Goal: Task Accomplishment & Management: Complete application form

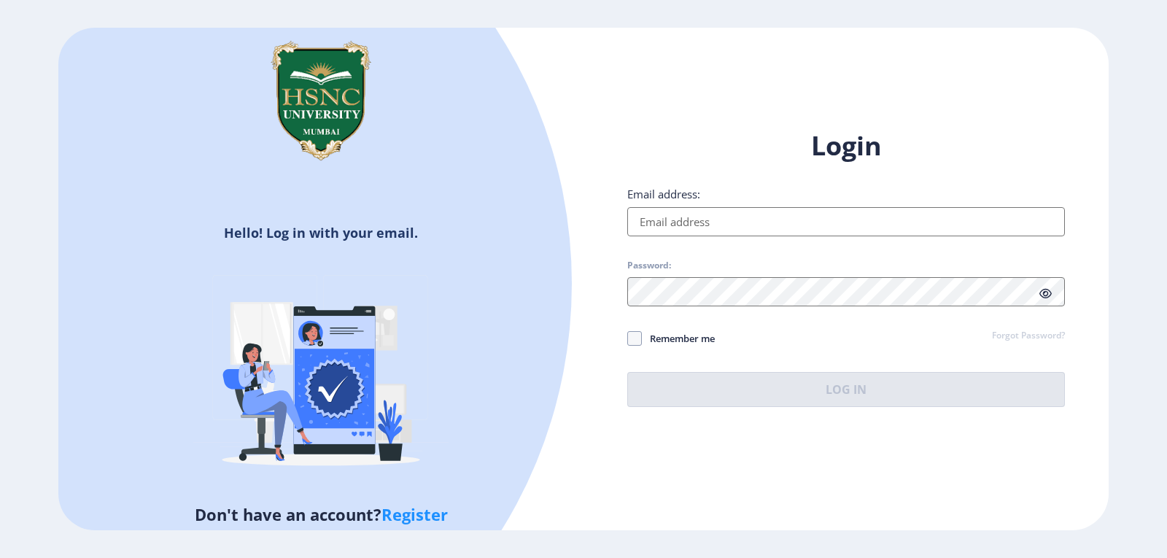
type input "[EMAIL_ADDRESS][DOMAIN_NAME]"
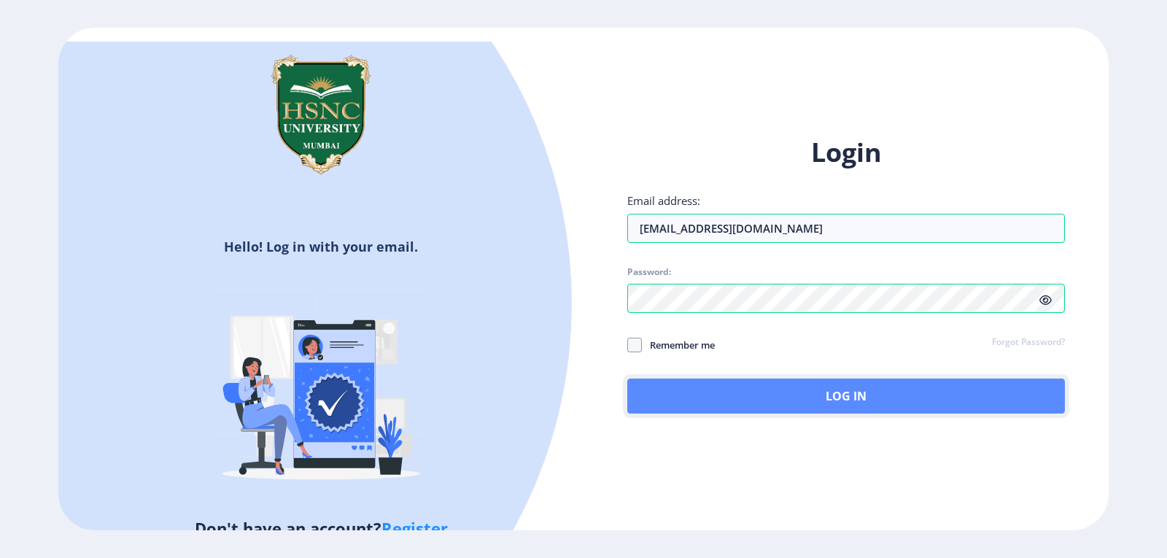
click at [800, 392] on button "Log In" at bounding box center [846, 395] width 438 height 35
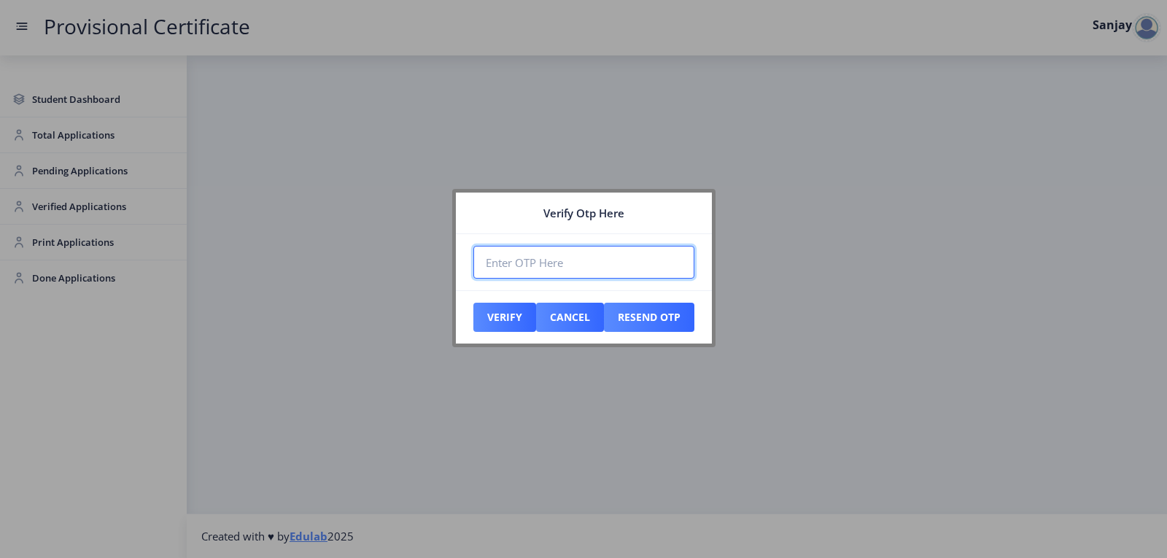
paste input "908099"
type input "908099"
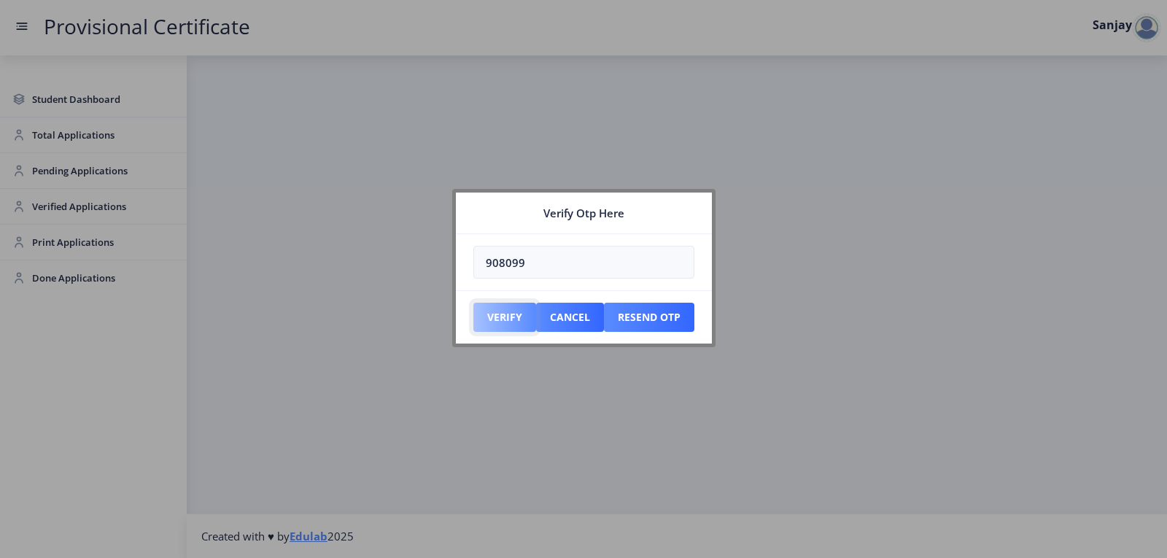
click at [524, 325] on button "Verify" at bounding box center [504, 317] width 63 height 29
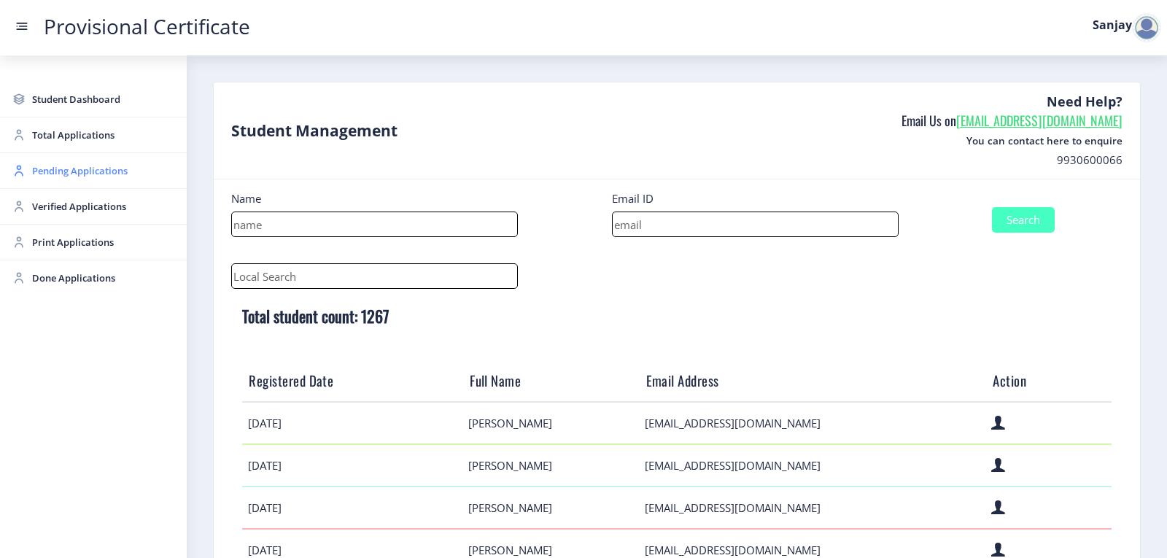
click at [90, 168] on span "Pending Applications" at bounding box center [103, 171] width 143 height 18
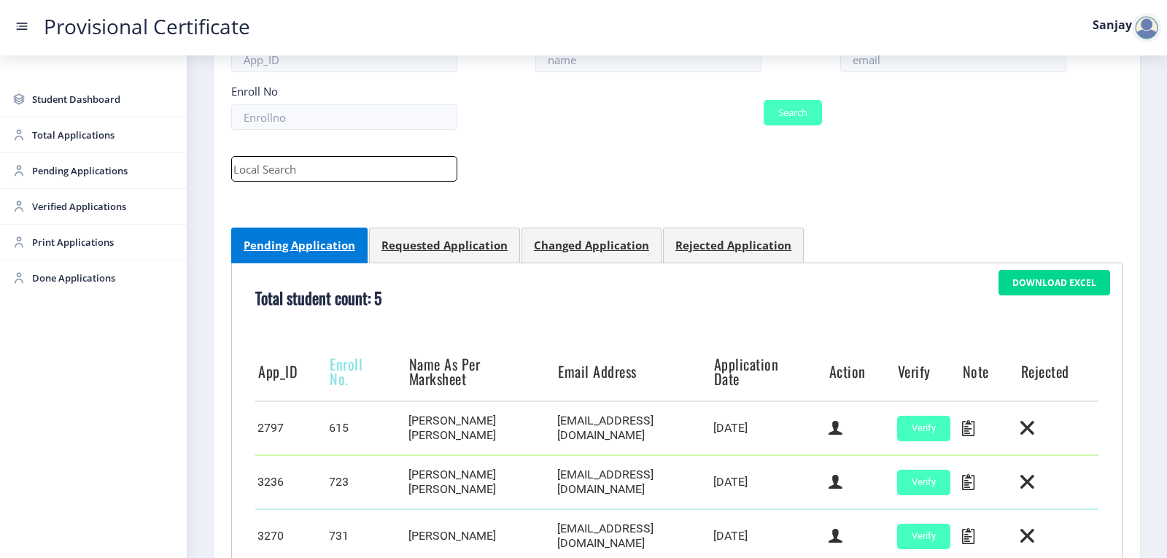
scroll to position [359, 0]
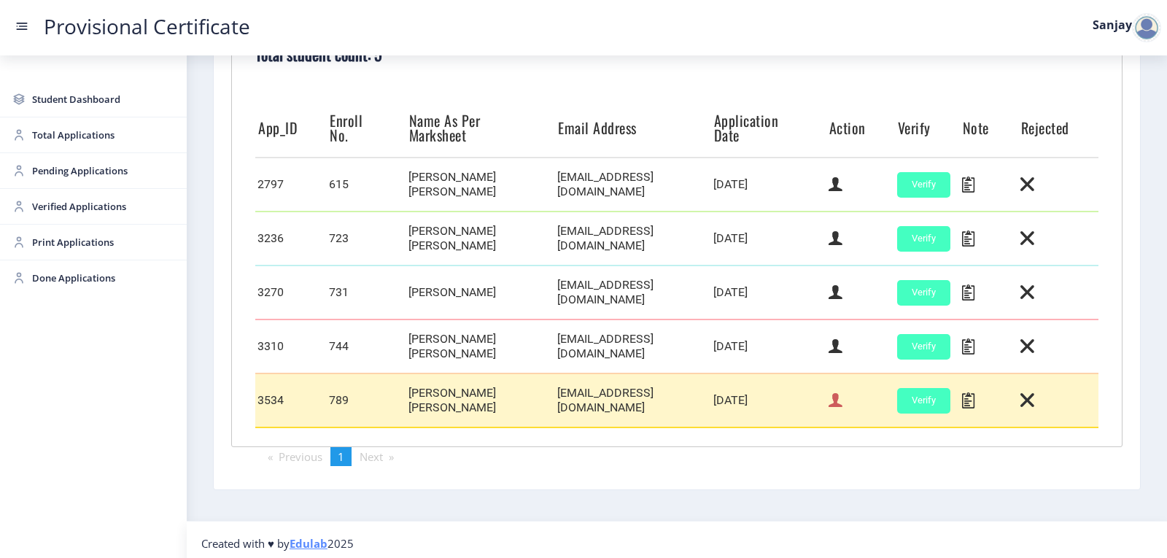
click at [829, 402] on icon at bounding box center [835, 400] width 14 height 19
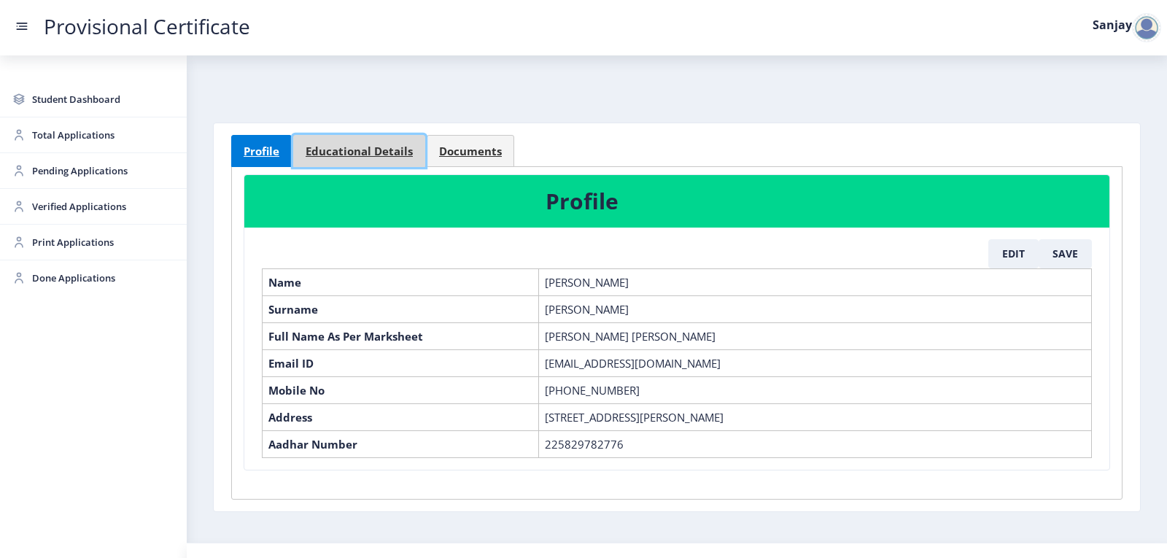
click at [335, 150] on span "Educational Details" at bounding box center [359, 151] width 107 height 11
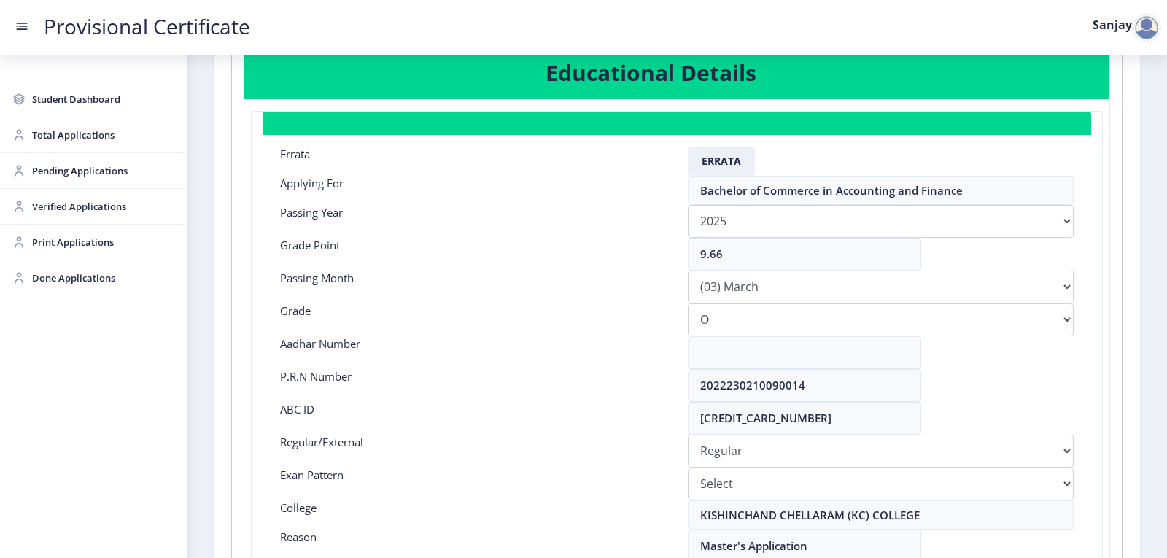
scroll to position [219, 0]
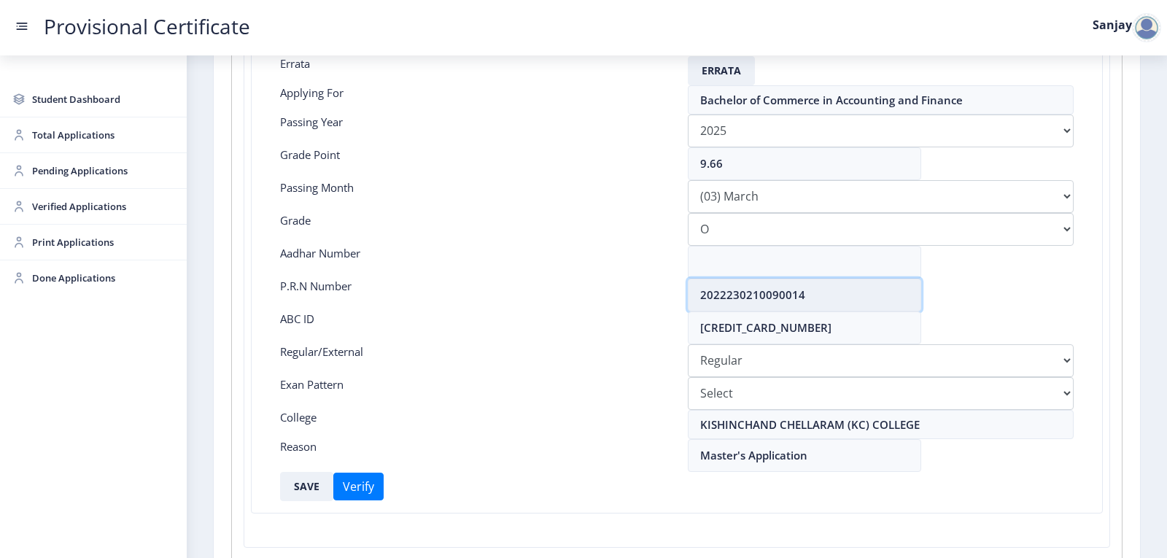
drag, startPoint x: 699, startPoint y: 294, endPoint x: 804, endPoint y: 296, distance: 105.8
click at [804, 296] on input "2022230210090014" at bounding box center [804, 295] width 233 height 33
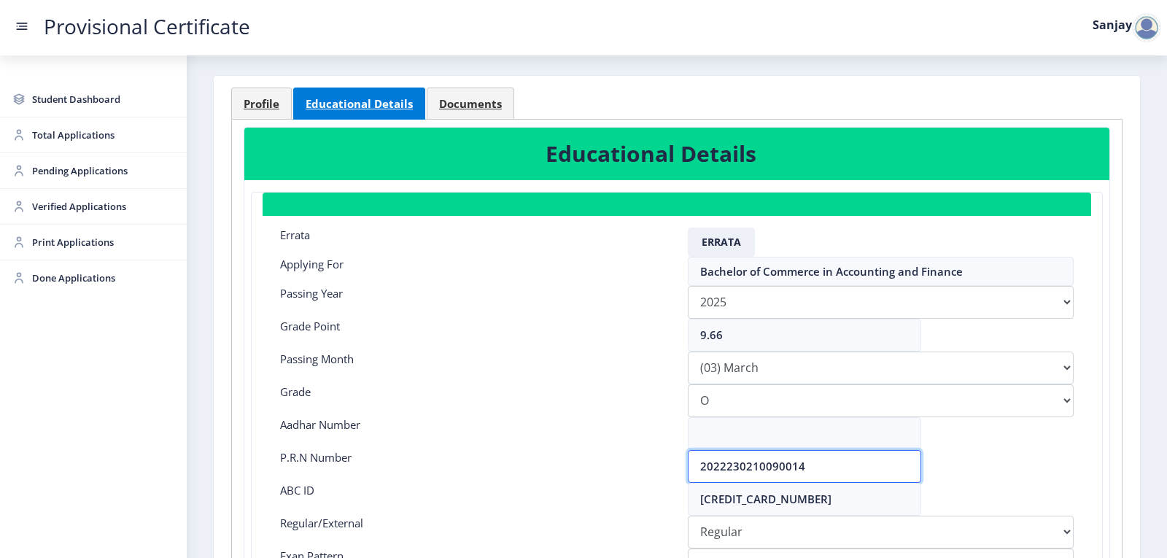
scroll to position [0, 0]
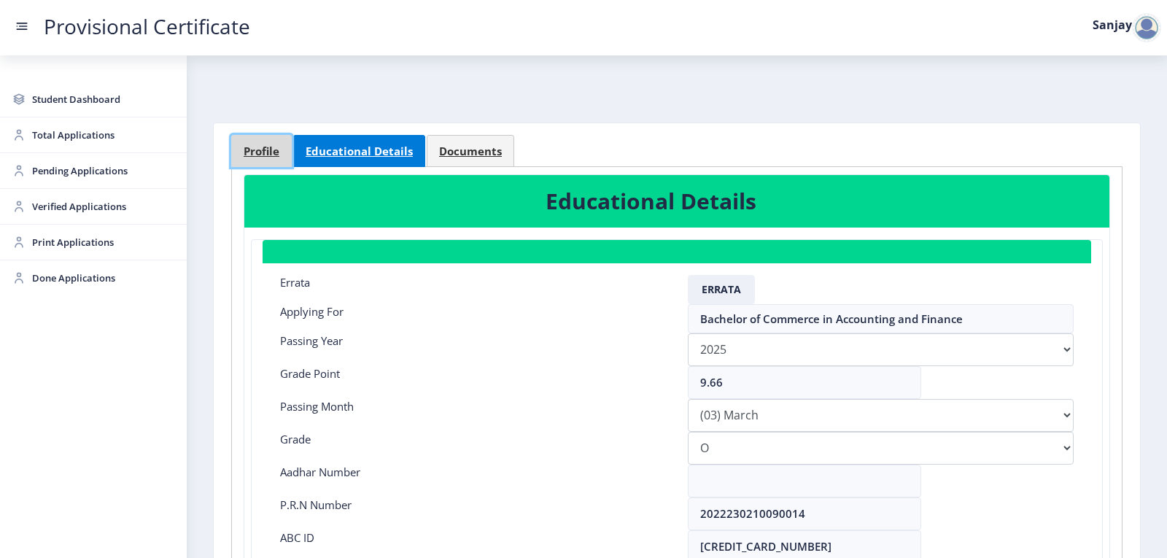
click at [247, 151] on span "Profile" at bounding box center [262, 151] width 36 height 11
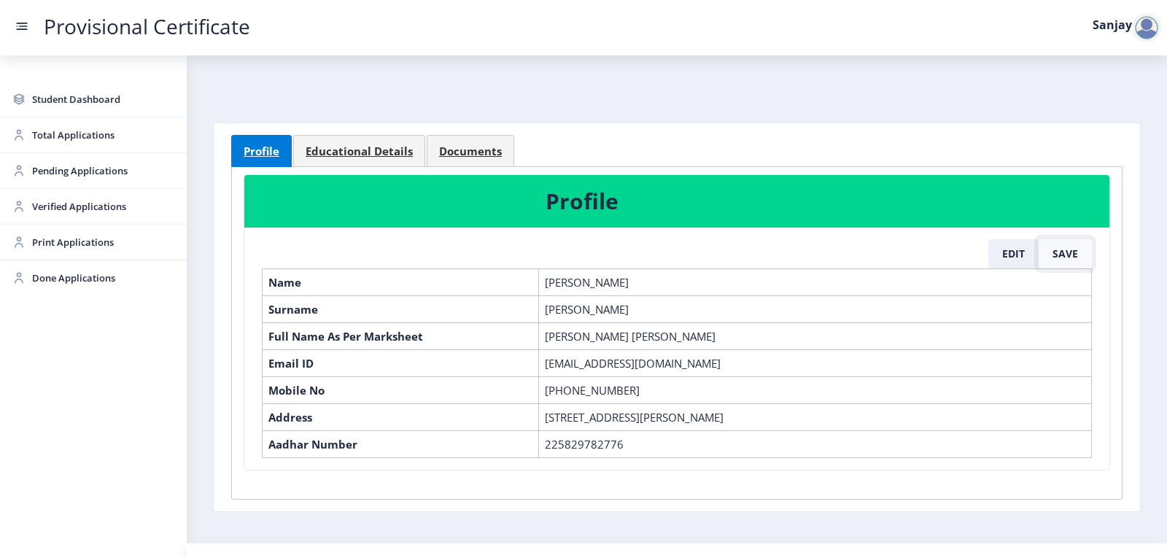
click at [1069, 253] on button "Save" at bounding box center [1064, 253] width 53 height 29
click at [1014, 255] on button "Edit" at bounding box center [1013, 253] width 50 height 29
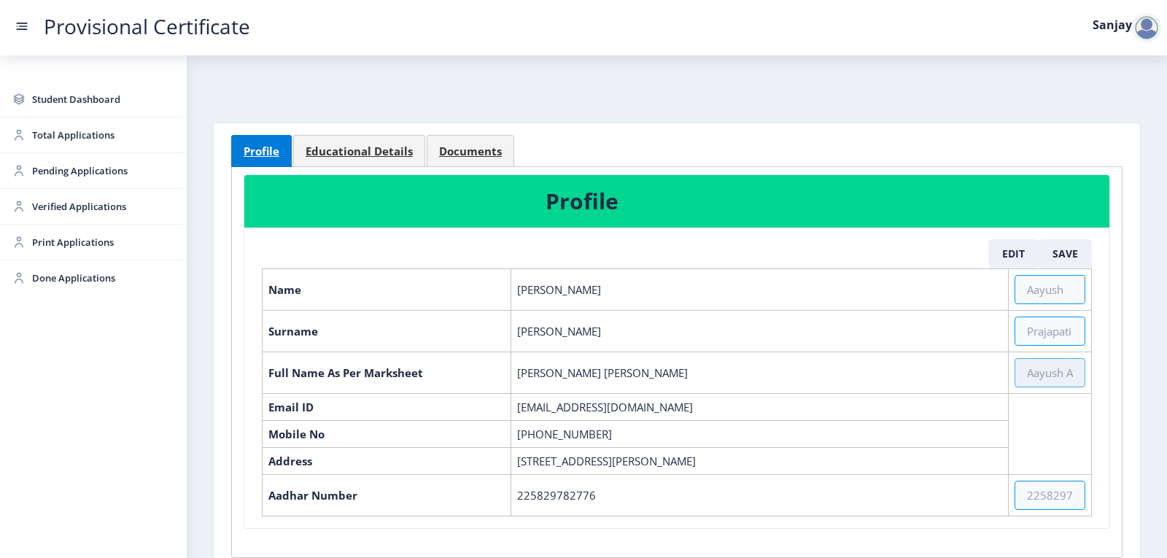
click at [1027, 382] on input "text" at bounding box center [1049, 372] width 71 height 29
paste input "[PERSON_NAME] [PERSON_NAME]"
type input "[PERSON_NAME] [PERSON_NAME]"
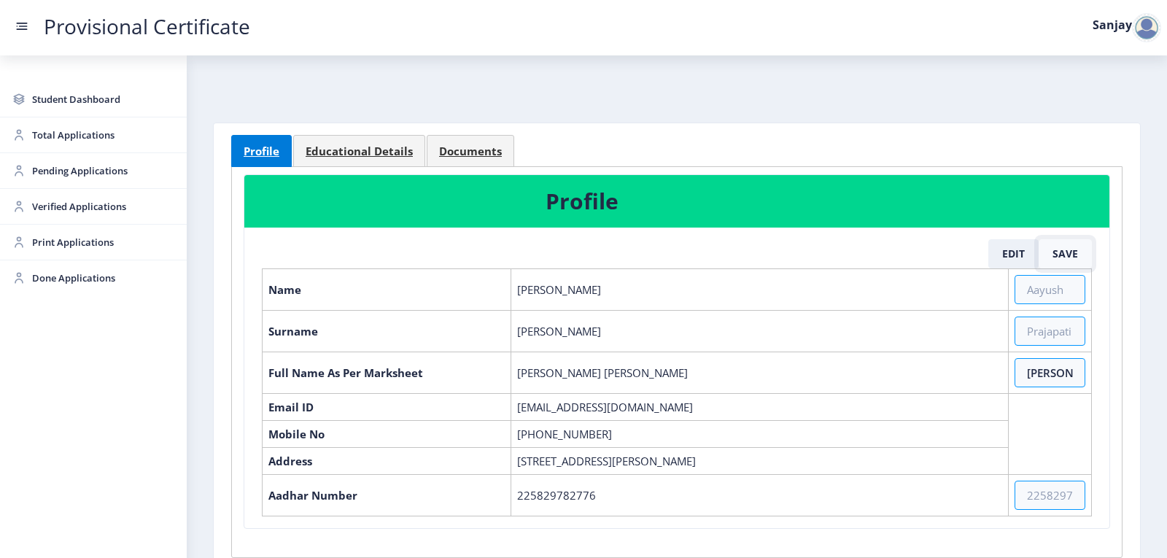
click at [1054, 254] on button "Save" at bounding box center [1064, 253] width 53 height 29
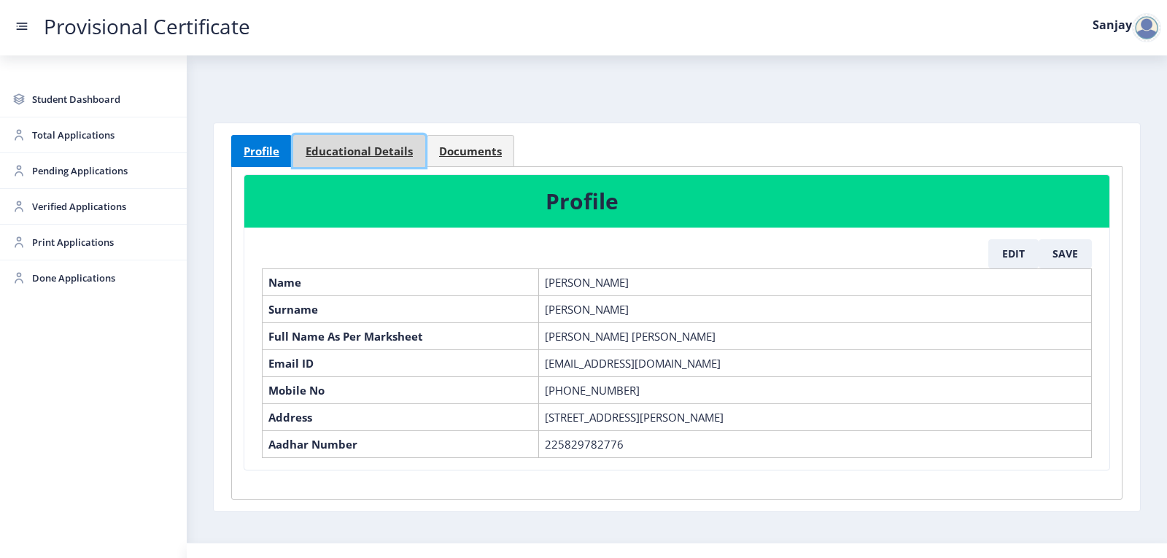
click at [363, 155] on span "Educational Details" at bounding box center [359, 151] width 107 height 11
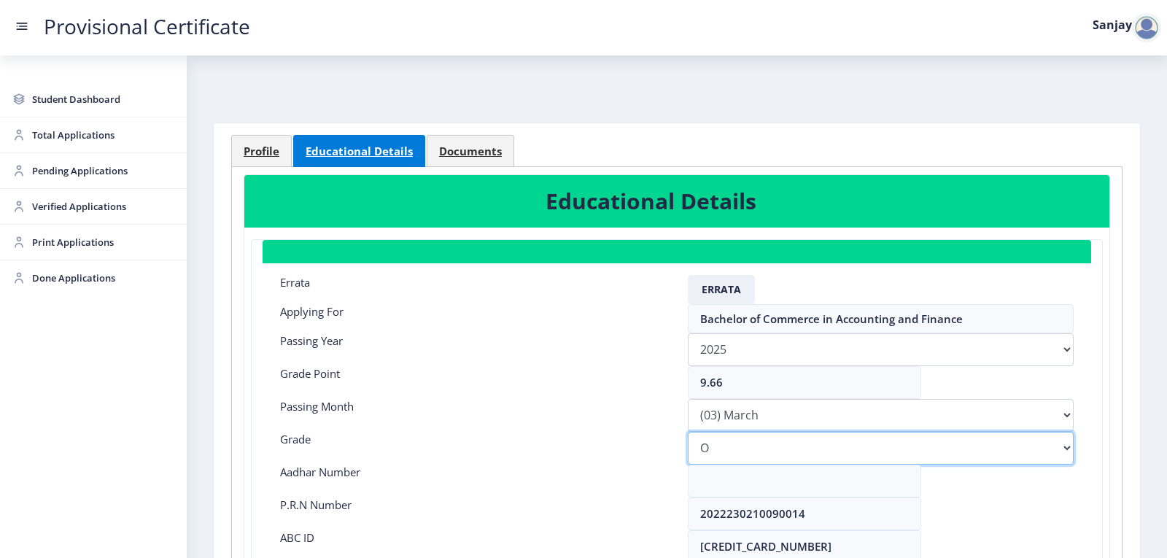
click at [729, 451] on select "Select Grade O A+ A B+ B C D F(Fail)" at bounding box center [881, 448] width 386 height 33
select select "A+"
click at [688, 432] on select "Select Grade O A+ A B+ B C D F(Fail)" at bounding box center [881, 448] width 386 height 33
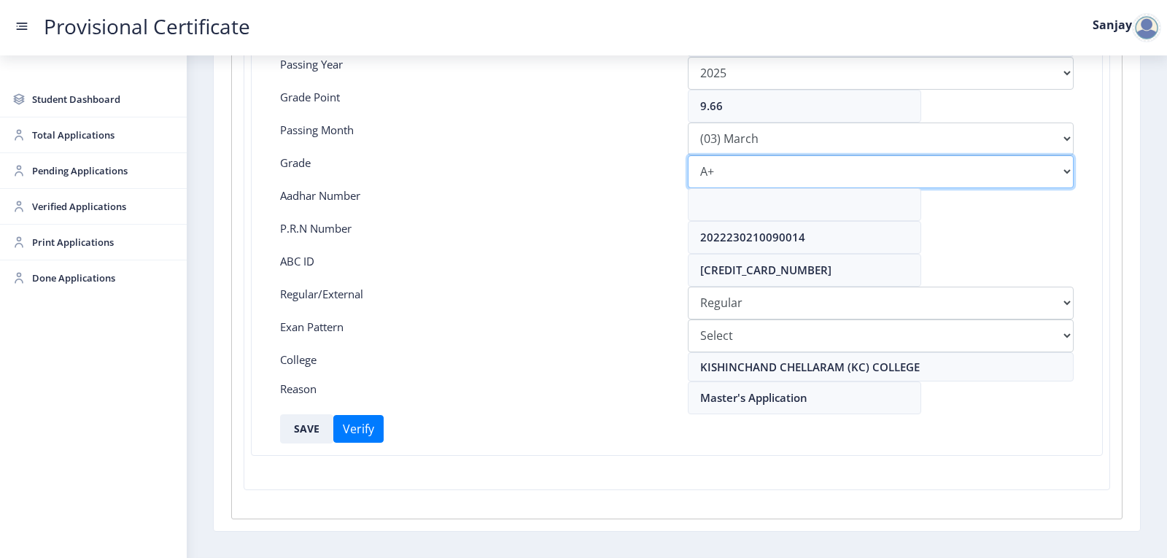
scroll to position [252, 0]
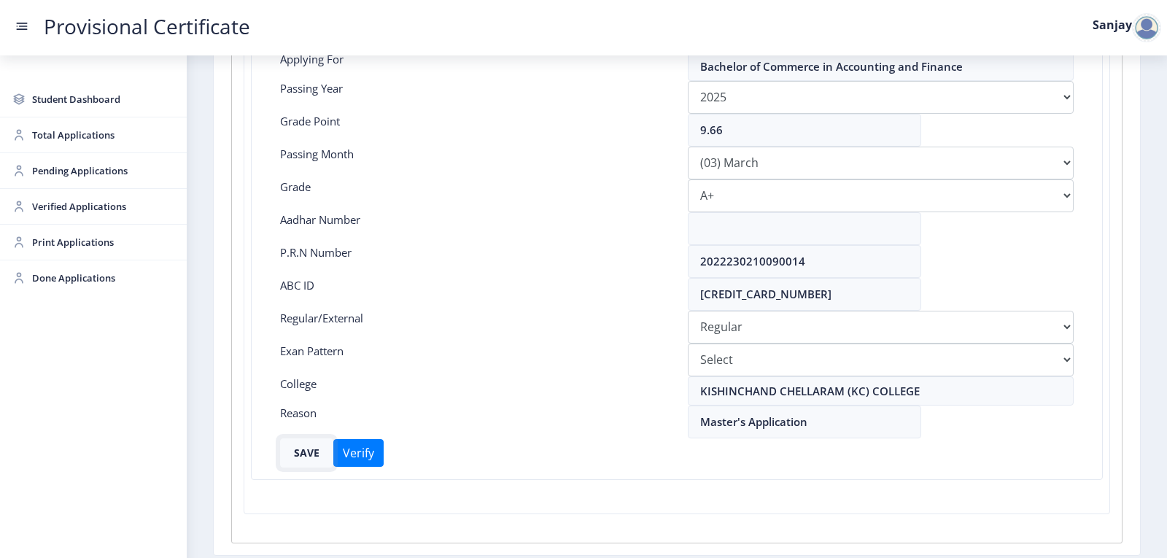
click at [310, 453] on button "SAVE" at bounding box center [306, 452] width 53 height 29
click at [139, 179] on link "Pending Applications" at bounding box center [93, 170] width 187 height 35
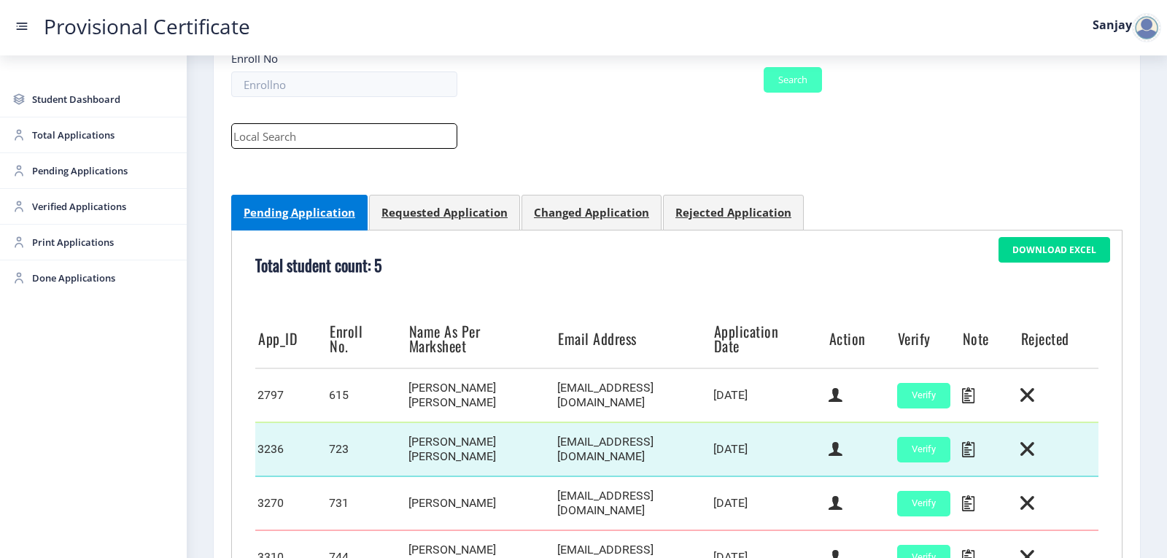
scroll to position [362, 0]
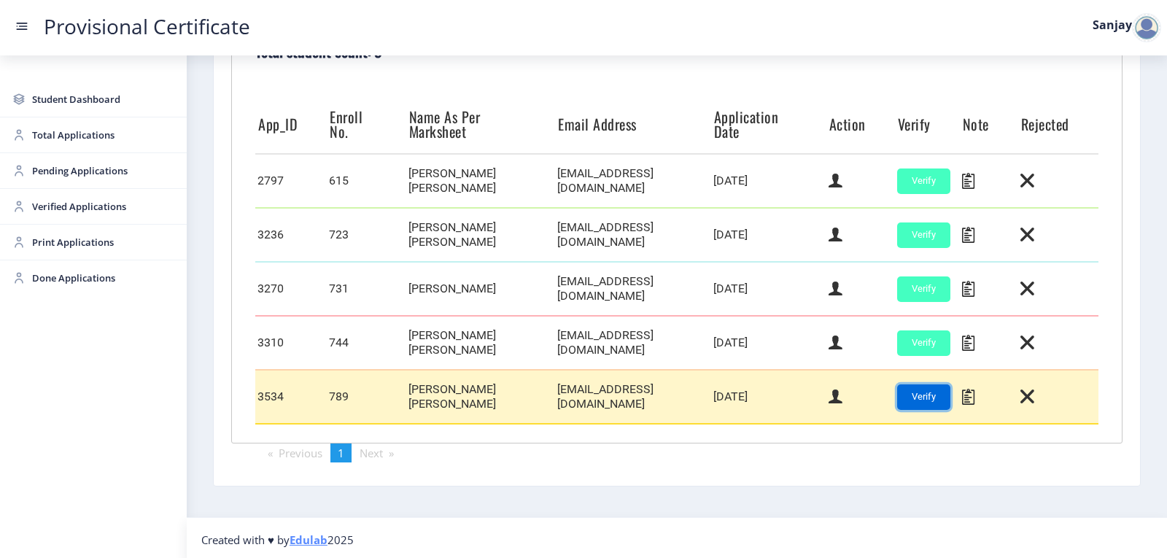
click at [938, 397] on button "Verify" at bounding box center [923, 397] width 53 height 26
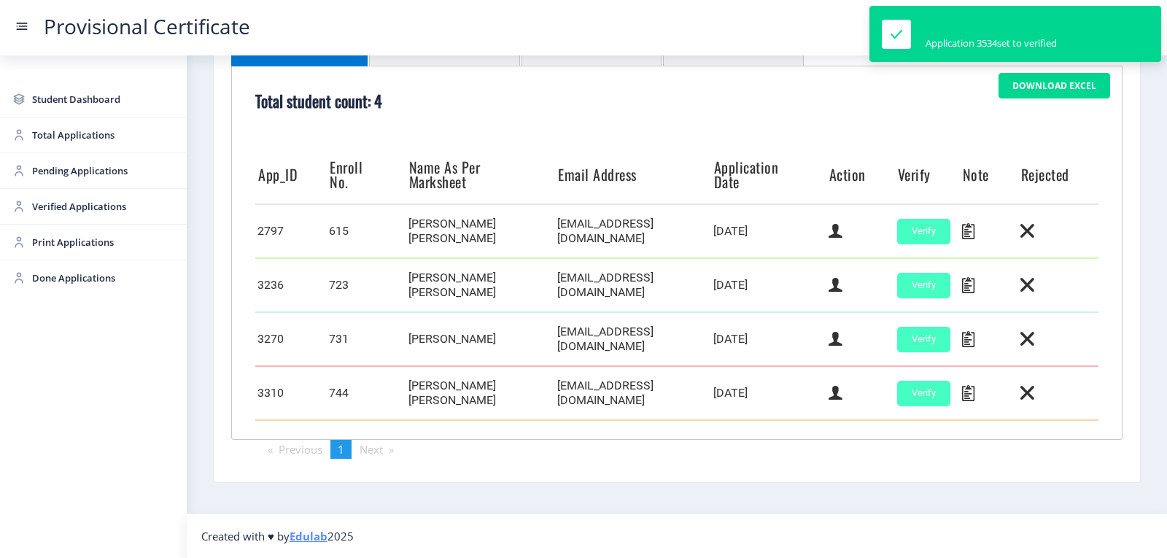
scroll to position [308, 0]
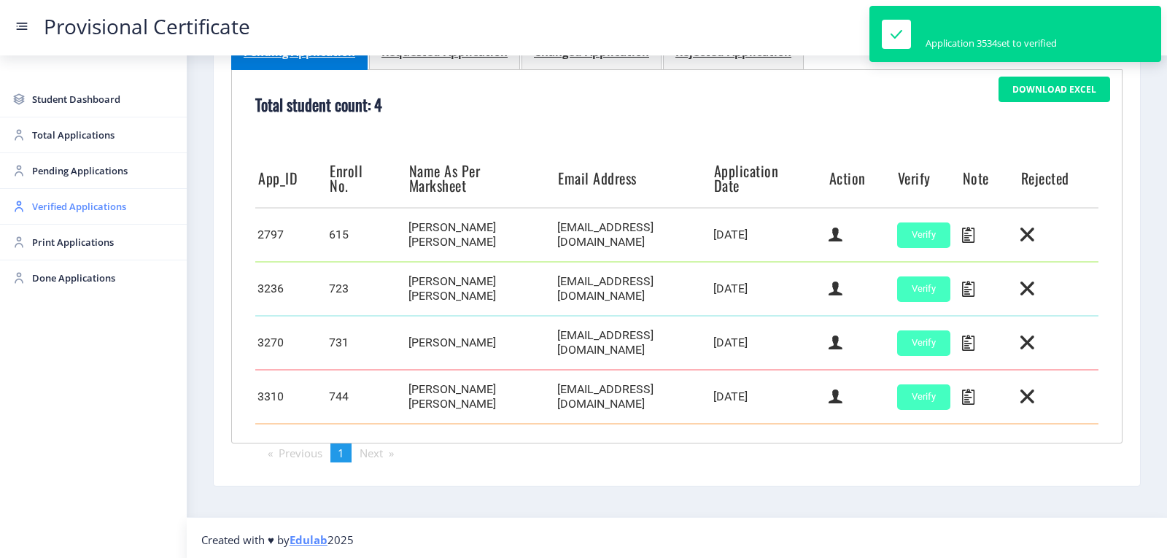
click at [55, 209] on span "Verified Applications" at bounding box center [103, 207] width 143 height 18
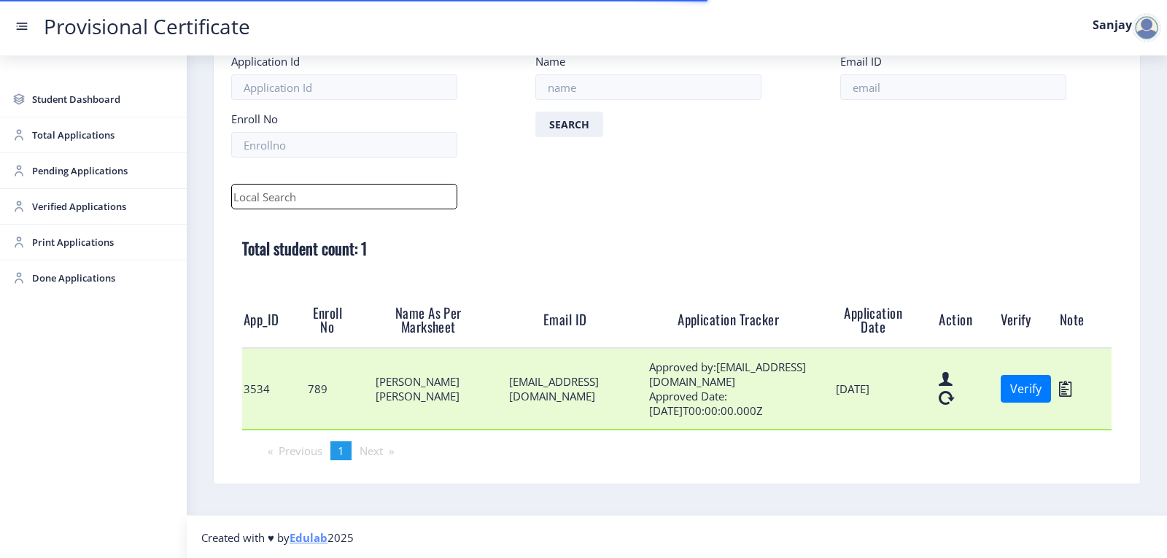
scroll to position [89, 0]
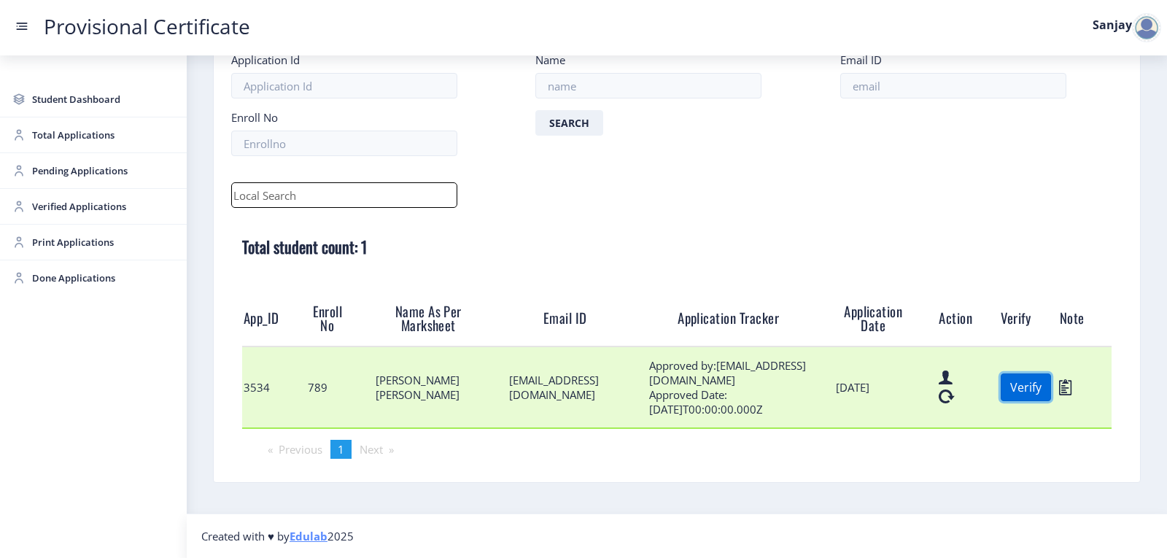
click at [1014, 384] on button "Verify" at bounding box center [1025, 387] width 50 height 28
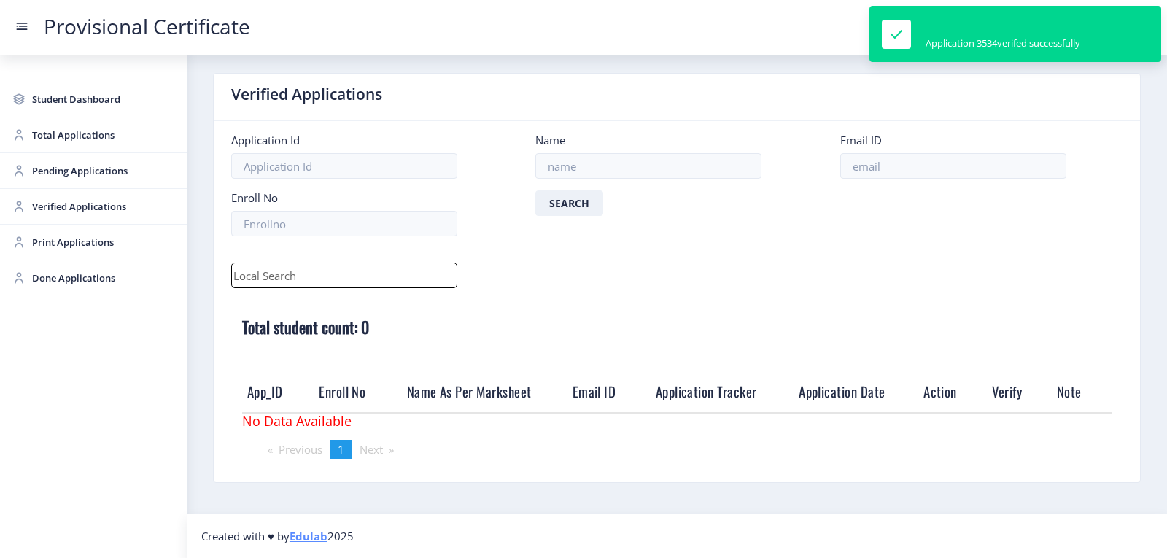
scroll to position [9, 0]
click at [98, 243] on span "Print Applications" at bounding box center [103, 242] width 143 height 18
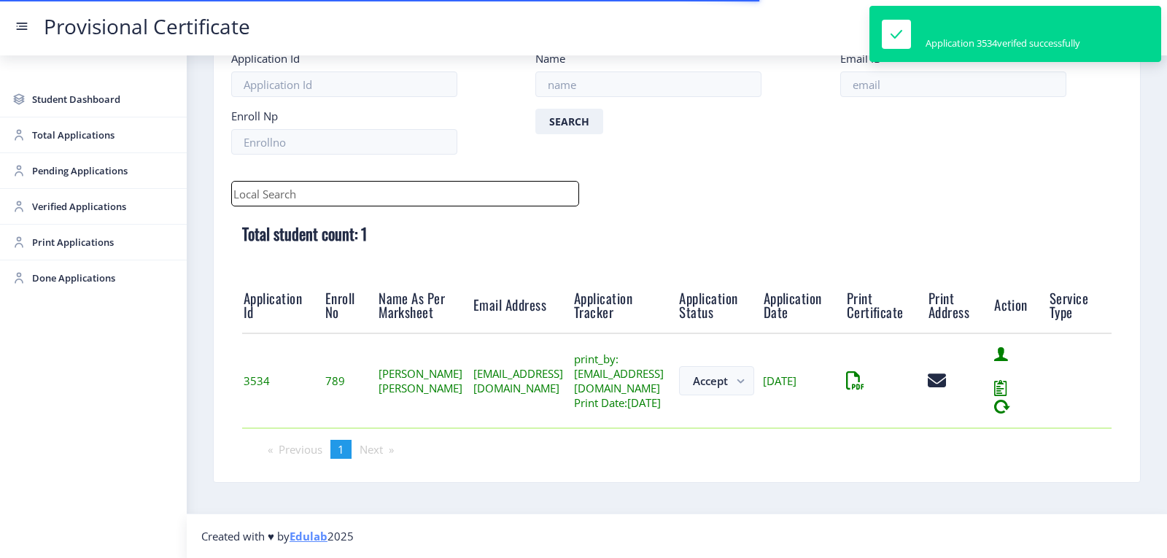
scroll to position [114, 0]
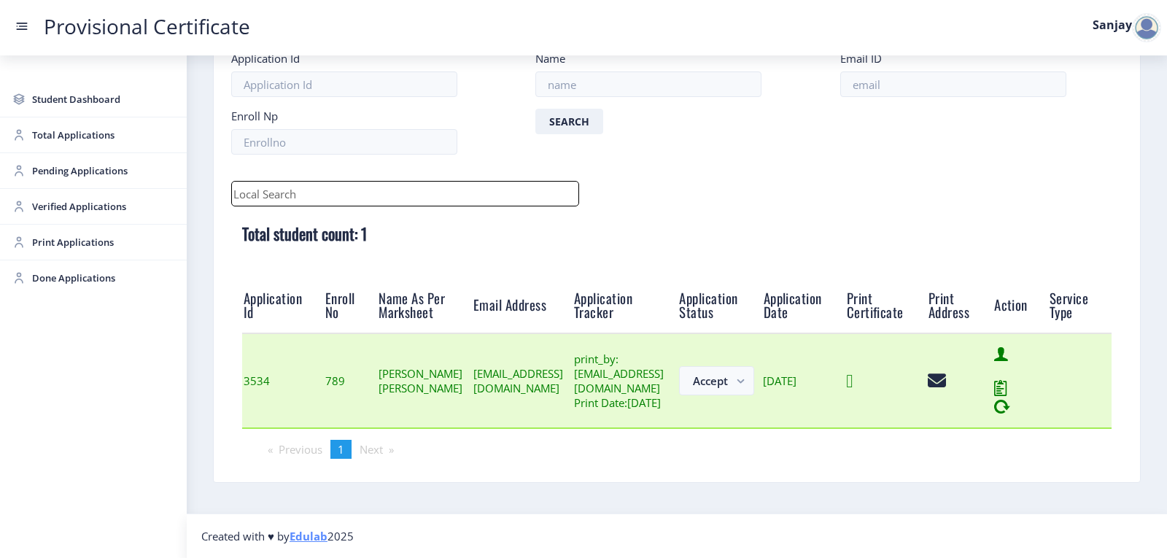
click at [927, 383] on td at bounding box center [886, 380] width 82 height 95
click at [852, 384] on icon at bounding box center [849, 381] width 7 height 18
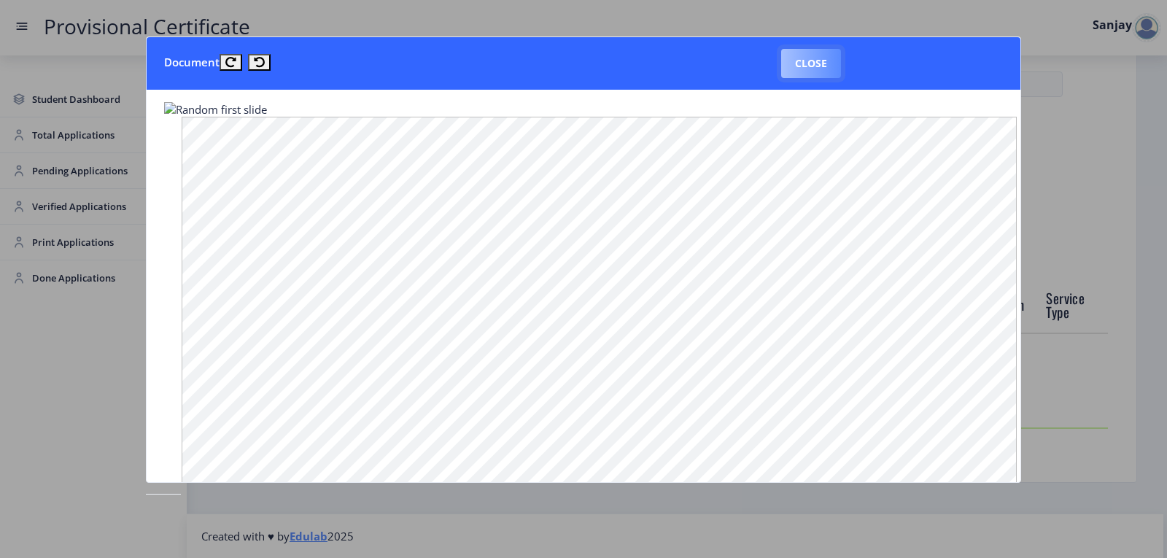
click at [806, 67] on button "Close" at bounding box center [811, 63] width 60 height 29
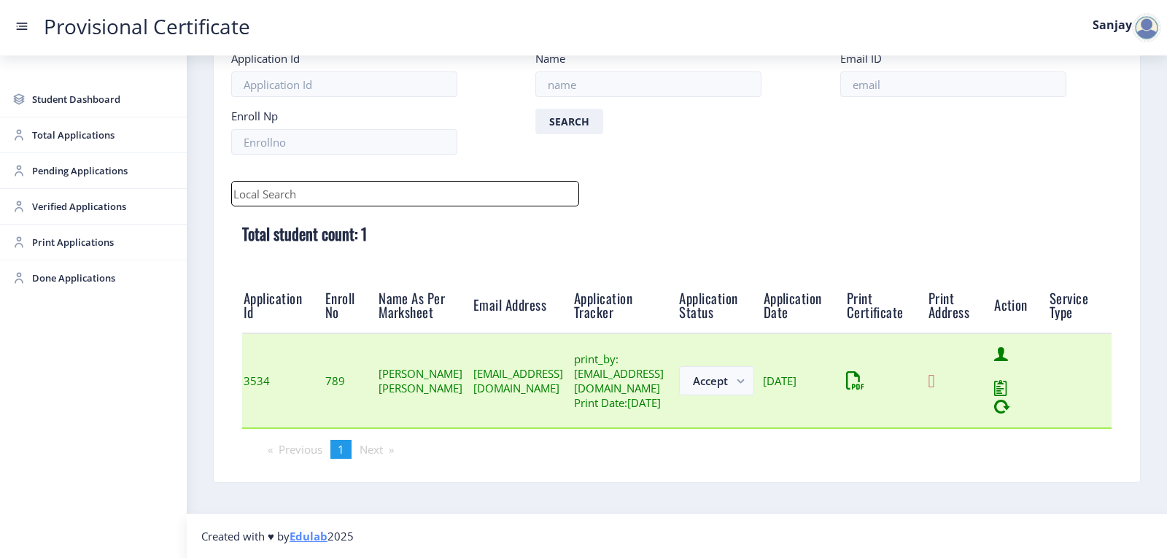
click at [934, 381] on icon at bounding box center [931, 381] width 7 height 18
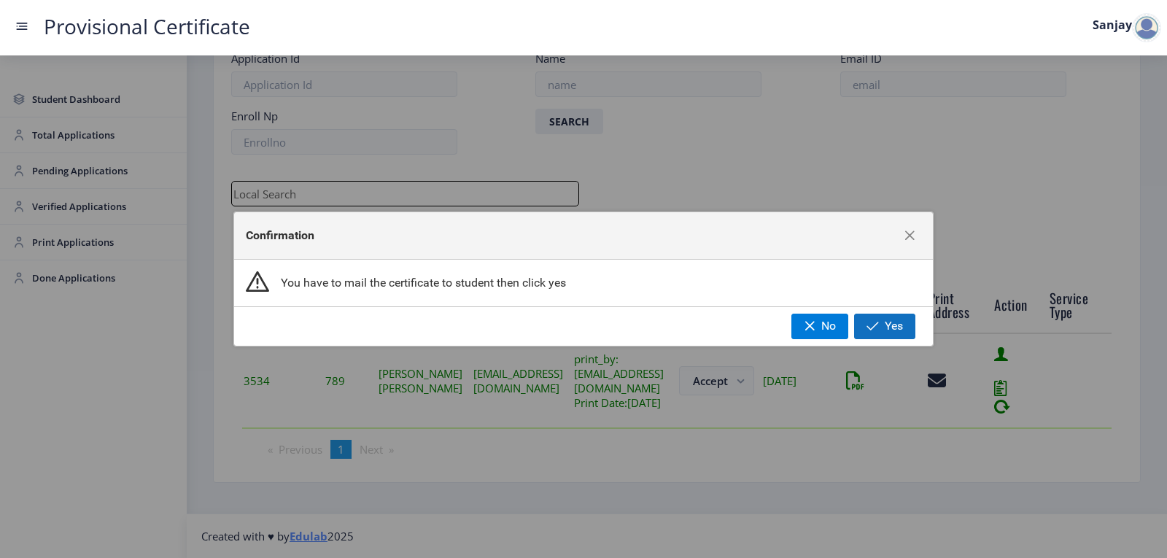
click at [871, 330] on span "button" at bounding box center [872, 326] width 12 height 12
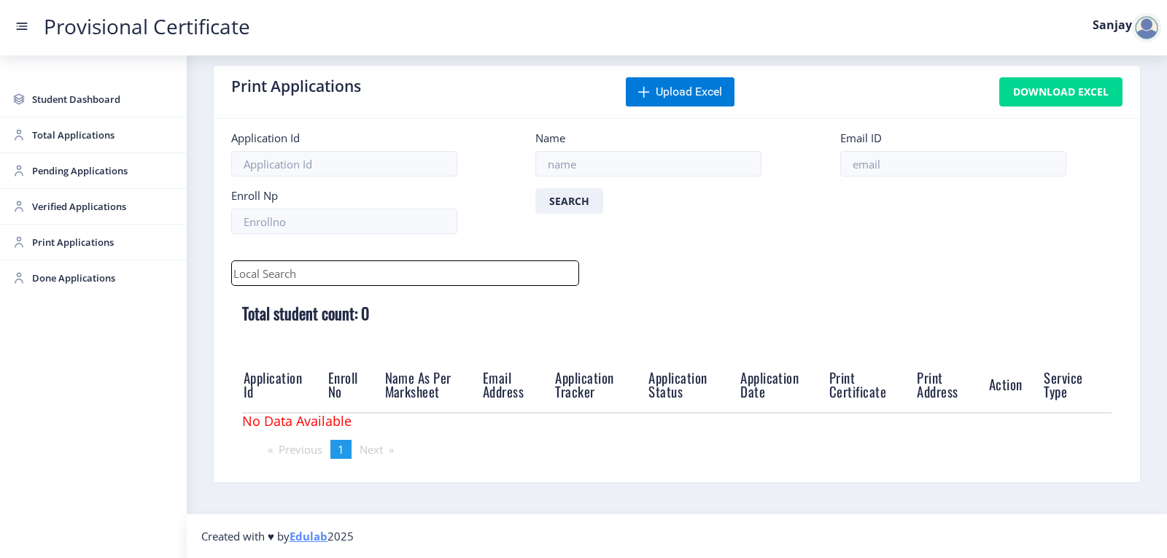
scroll to position [17, 0]
click at [76, 175] on span "Pending Applications" at bounding box center [103, 171] width 143 height 18
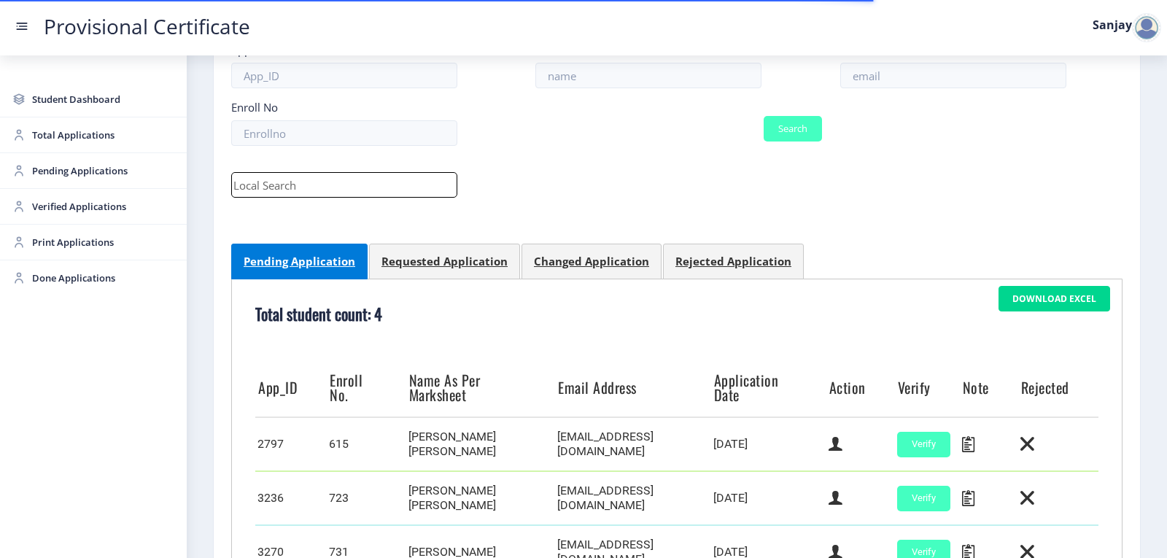
scroll to position [308, 0]
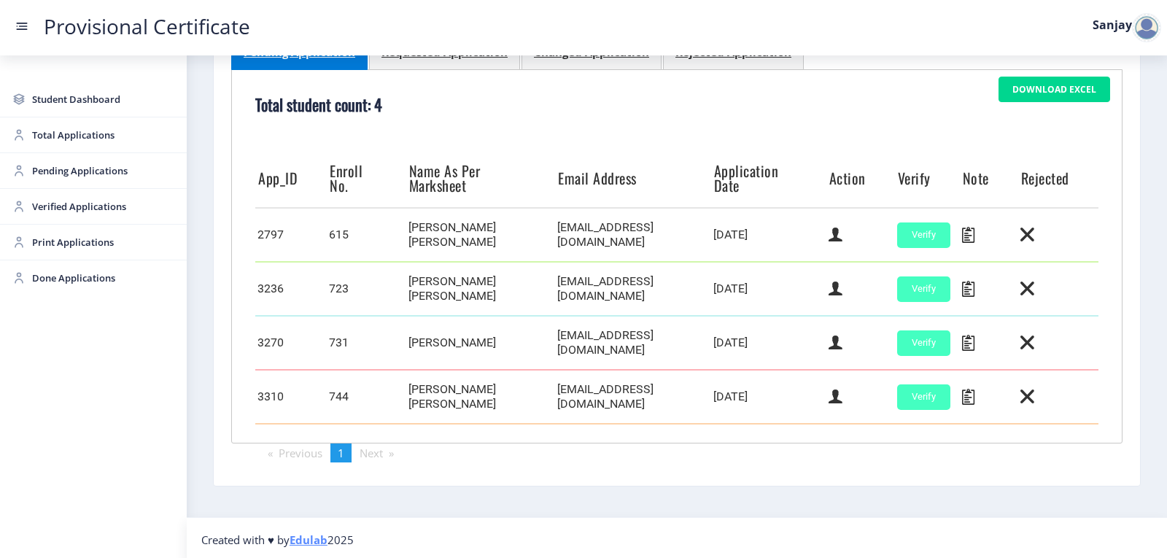
click at [1147, 31] on div at bounding box center [1146, 27] width 29 height 29
click at [1087, 106] on span "Log out" at bounding box center [1108, 107] width 93 height 18
